Goal: Find specific page/section

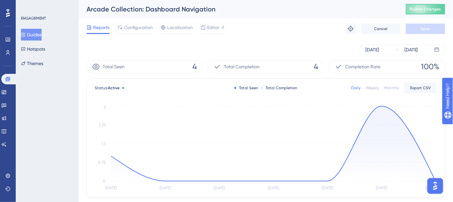
click at [30, 35] on button "Guides" at bounding box center [31, 35] width 21 height 12
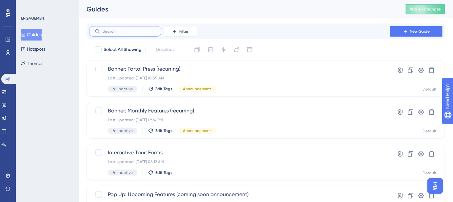
click at [132, 31] on input "text" at bounding box center [128, 31] width 53 height 5
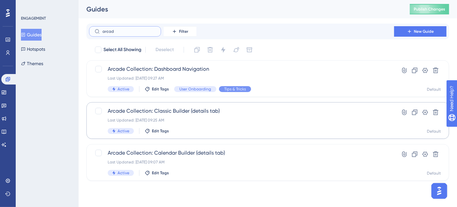
type input "arcad"
click at [196, 126] on div "Arcade Collection: Classic Builder (details tab) Last Updated: Sep 23 2025, 09:…" at bounding box center [242, 120] width 268 height 27
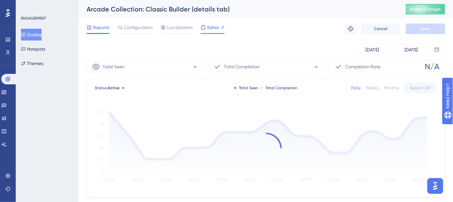
click at [212, 31] on span "Editor" at bounding box center [213, 28] width 12 height 8
